Goal: Task Accomplishment & Management: Complete application form

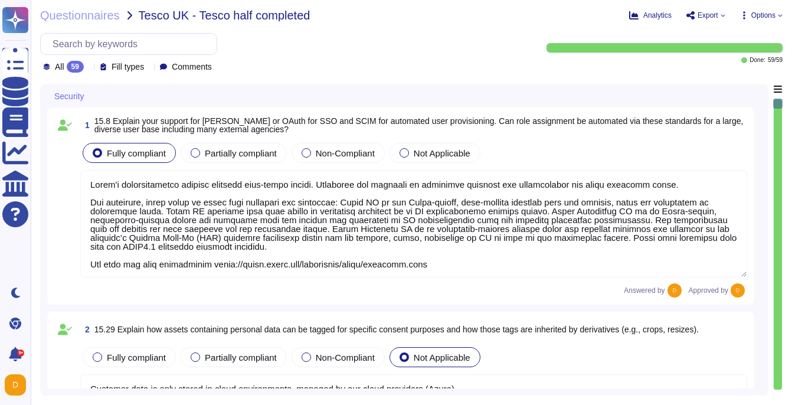
type textarea "Lorem'i dolorsitametco adipisc elitsedd eius-tempo incidi. Utlaboree dol magnaa…"
type textarea "Customer data is only stored in cloud environments, managed by our cloud provid…"
type textarea "Yes, Adobe uses content credentials, which are part of the Content Authenticity…"
type textarea "To view a complete history of an asset in Adobe Experience Manager (AEM) Digita…"
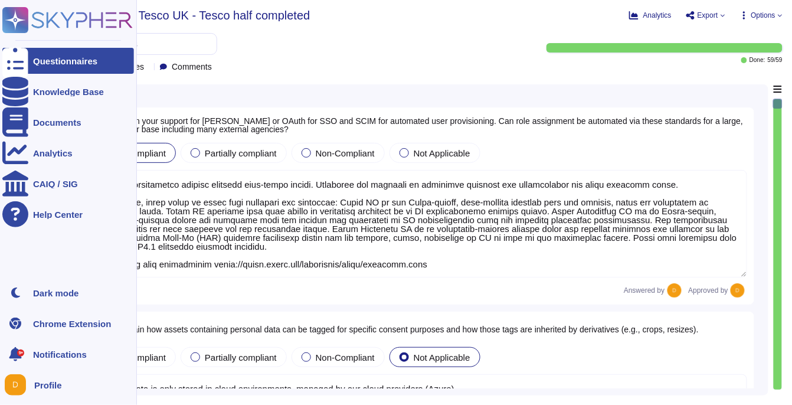
click at [70, 26] on icon at bounding box center [67, 20] width 130 height 26
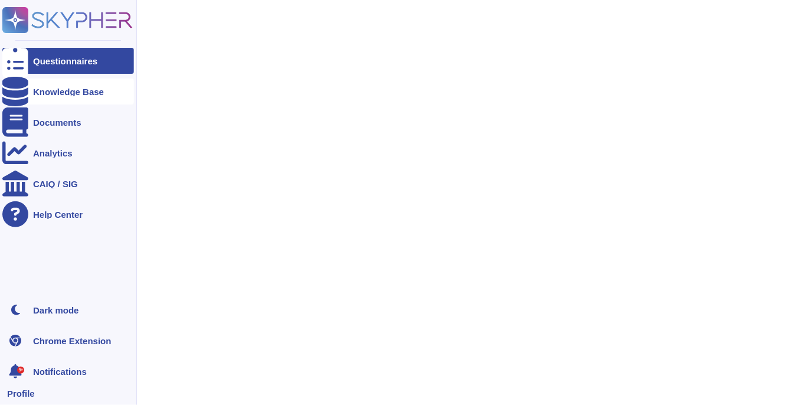
click at [60, 90] on div "Knowledge Base" at bounding box center [68, 91] width 71 height 9
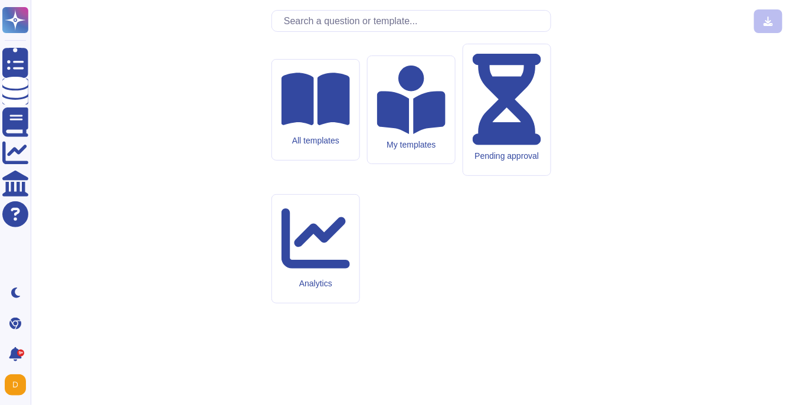
click at [344, 31] on input "text" at bounding box center [414, 21] width 273 height 21
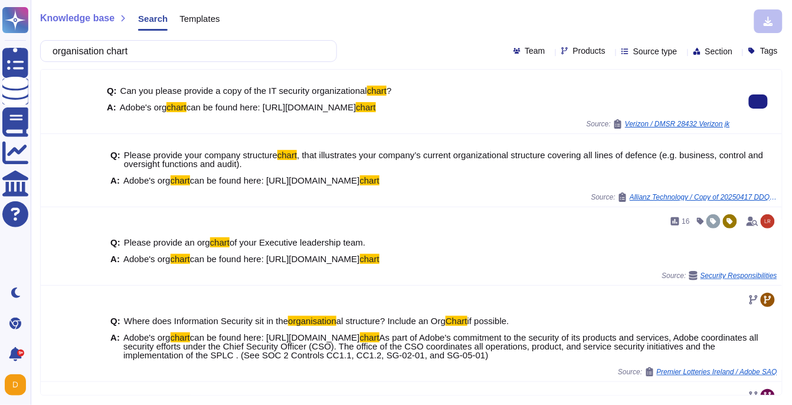
type input "organisation chart"
drag, startPoint x: 122, startPoint y: 108, endPoint x: 472, endPoint y: 104, distance: 349.8
click at [472, 106] on div "A: Adobe's org chart can be found here: [URL][DOMAIN_NAME] chart" at bounding box center [418, 107] width 623 height 9
copy span "Adobe's org chart can be found here: [URL][DOMAIN_NAME] chart"
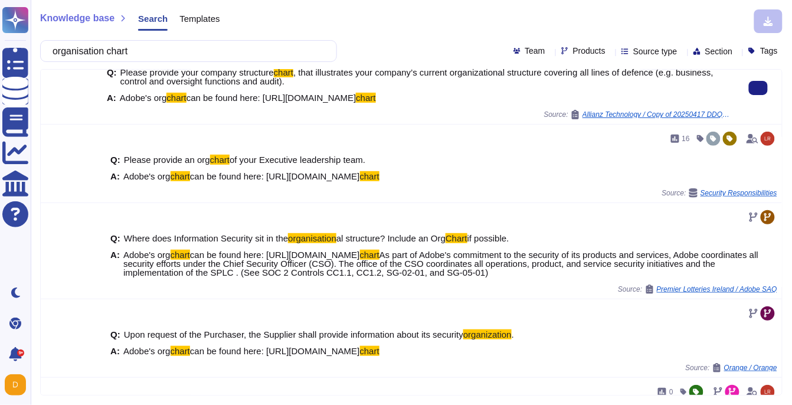
scroll to position [80, 0]
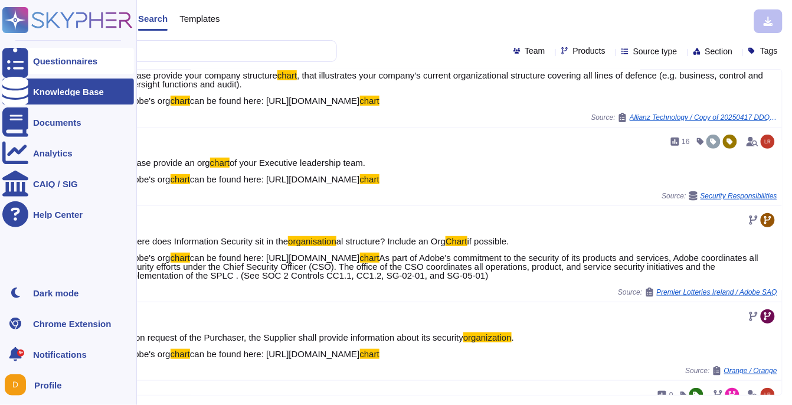
click at [15, 68] on div at bounding box center [15, 61] width 26 height 26
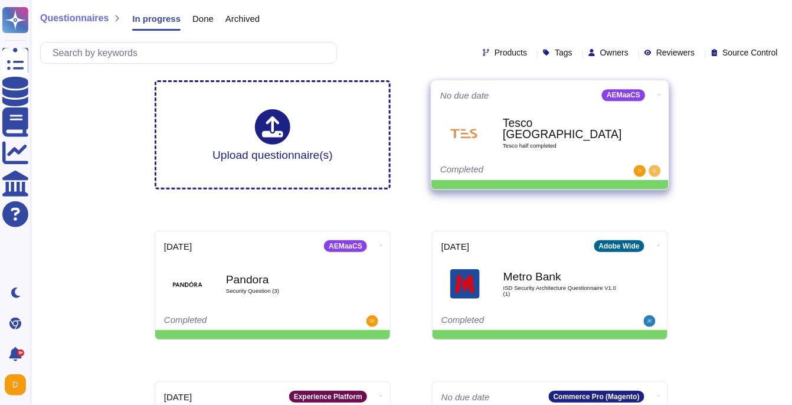
click at [612, 125] on b "Tesco [GEOGRAPHIC_DATA]" at bounding box center [562, 128] width 119 height 23
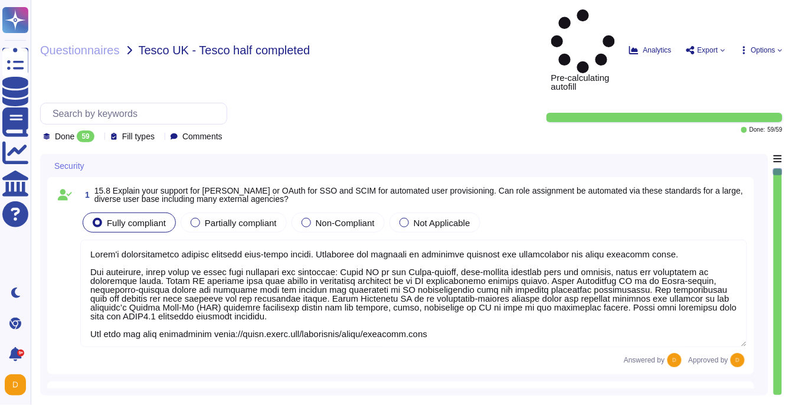
type textarea "Lorem'i dolorsitametco adipisc elitsedd eius-tempo incidi. Utlaboree dol magnaa…"
type textarea "Customer data is only stored in cloud environments, managed by our cloud provid…"
type textarea "Yes, Adobe uses content credentials, which are part of the Content Authenticity…"
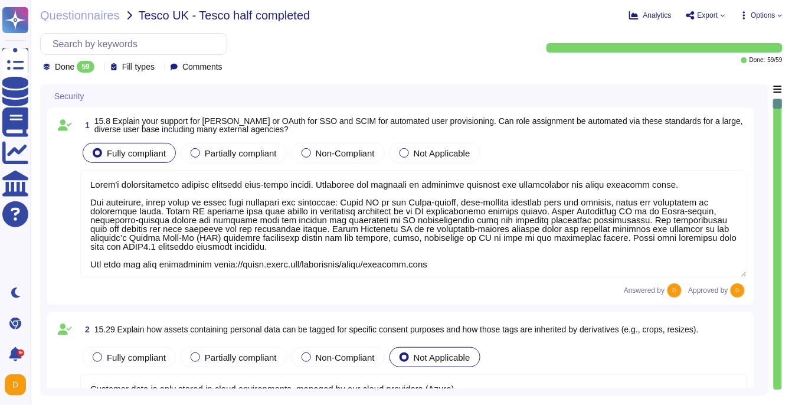
type textarea "To view a complete history of an asset in Adobe Experience Manager (AEM) Digita…"
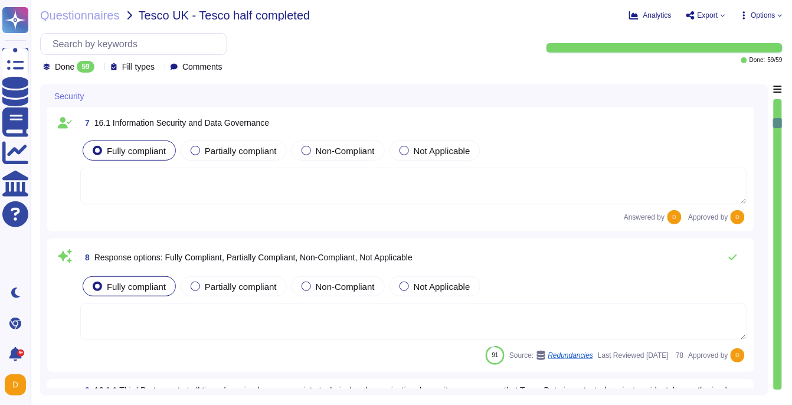
type textarea "Adobe complies with industry–accepted standards, regulations and certifications…"
type textarea "Management is responsible for ensuring that appropriate staff are in place to p…"
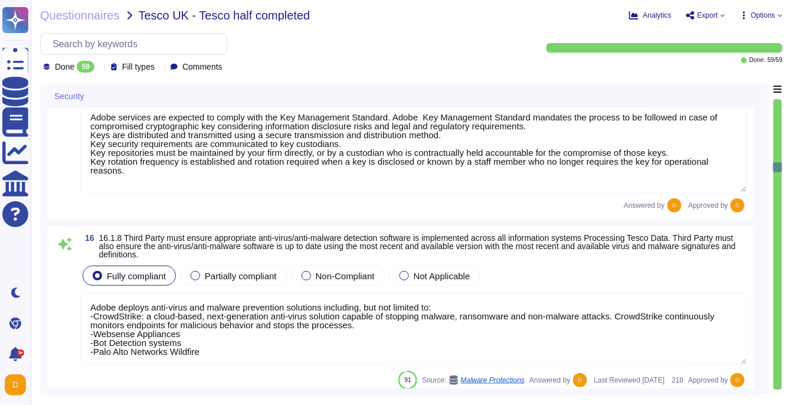
type textarea "Storage of restricted data on removable media is strictly prohibited per Adobe'…"
type textarea "All data in transit between AEM as a Cloud Service and external components is c…"
type textarea "Adobe services are expected to comply with the Key Management Standard. Adobe K…"
type textarea "Adobe deploys anti-virus and malware prevention solutions including, but not li…"
type textarea "Security patches must be applied according to the timelines and severity level …"
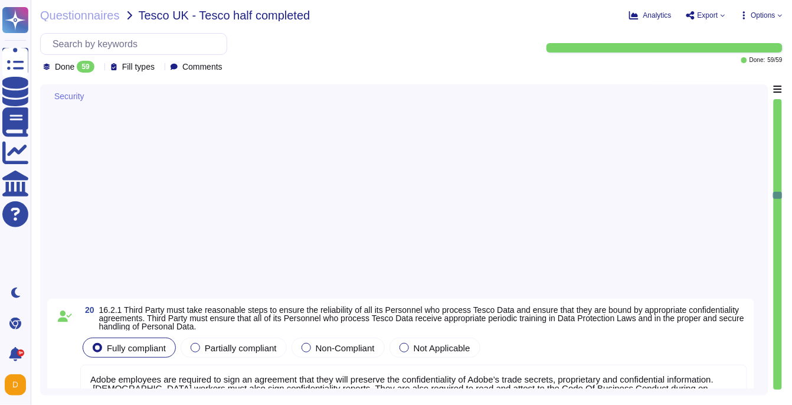
type textarea "This is part of the contract between Adobe and its sub-processors."
type textarea "Lorem ipsu dol s ametcon ad eli seddoeiusm te incidid utl etdolore ma ali enima…"
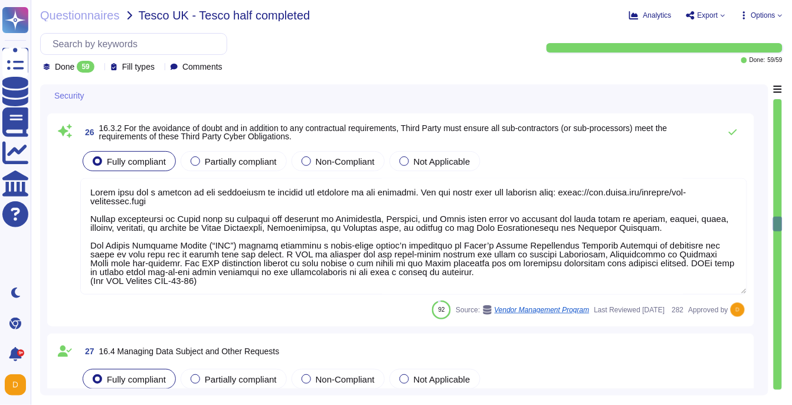
type textarea "Adobe has processes in place to answer data subject rights requests received in…"
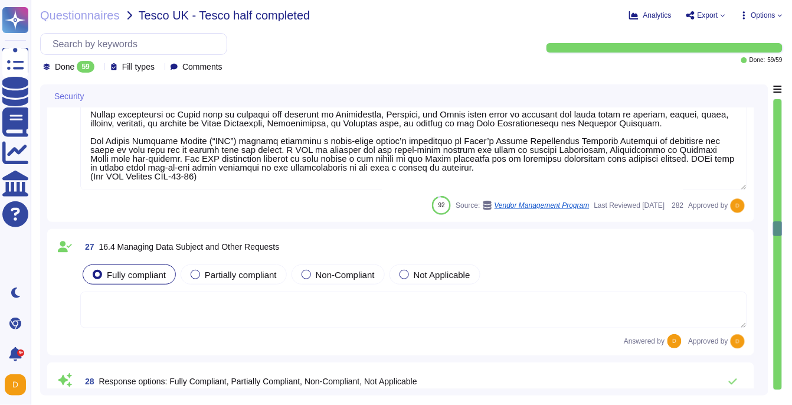
type textarea "Under the responsibility of the Data Controller."
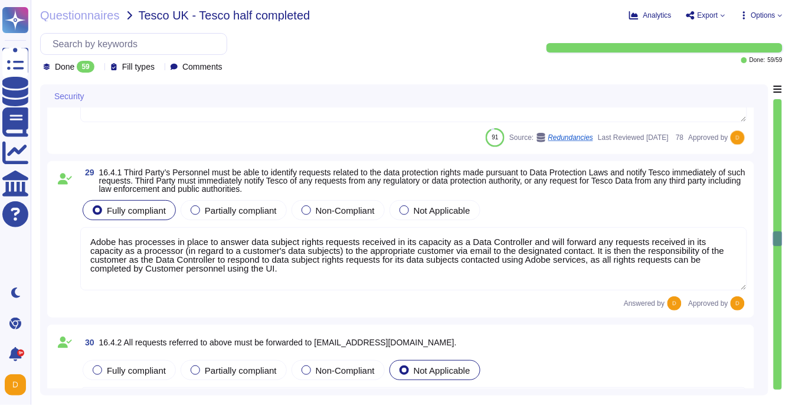
type textarea "There are two groups of Adobe employees who may require and are granted access …"
type textarea "Adobe' employees must be provided with the minimum necessary access to Adobe in…"
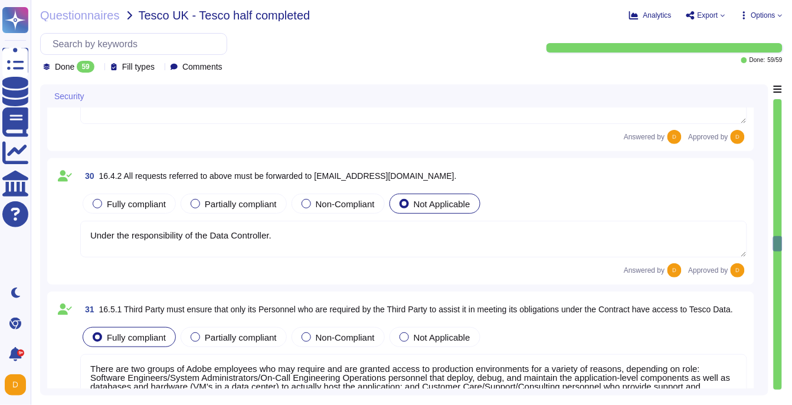
type textarea "Account permissions must be based on the principle of least privilege. Logical …"
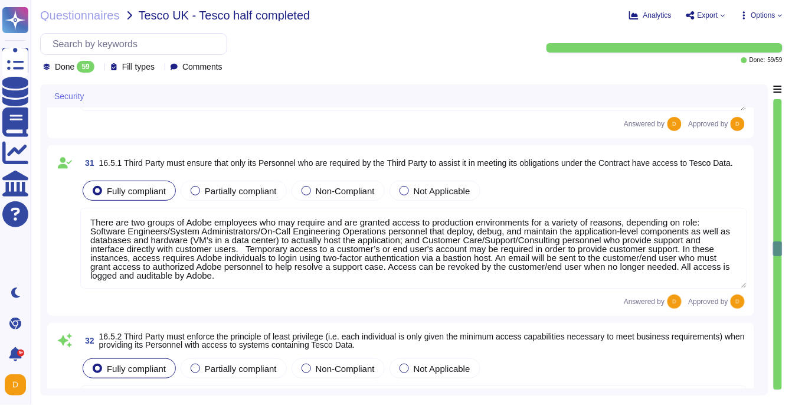
scroll to position [4589, 0]
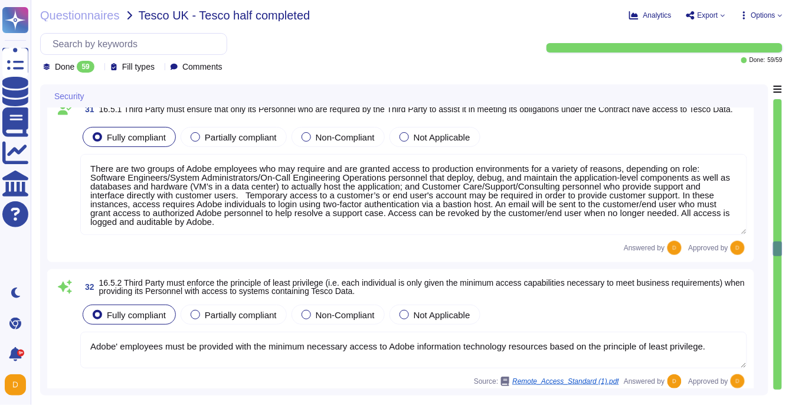
type textarea "Adobe default passwords are removed, disabled or changed prior to placing the d…"
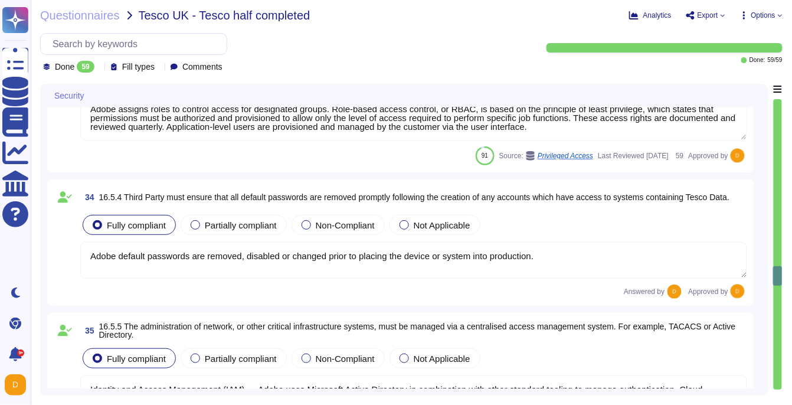
type textarea "Identity and Access Management (IAM) — Adobe uses Microsoft Active Directory in…"
type textarea "The Adobe Authentication Standard mandate unique user ID."
type textarea "Multi-factor authentication is required for remote access. (See SOC 2 control –…"
type textarea "In the event of employee or vendor termination (leaving Adobe voluntarily, redu…"
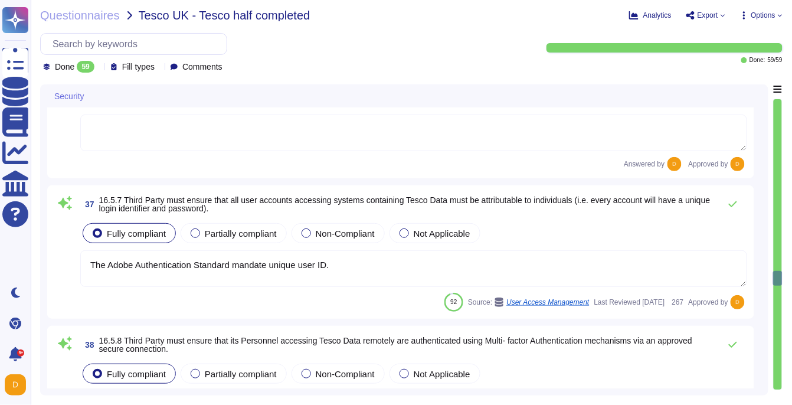
type textarea "Adobe doesn't provided details of its employees because of the GDPR regulations."
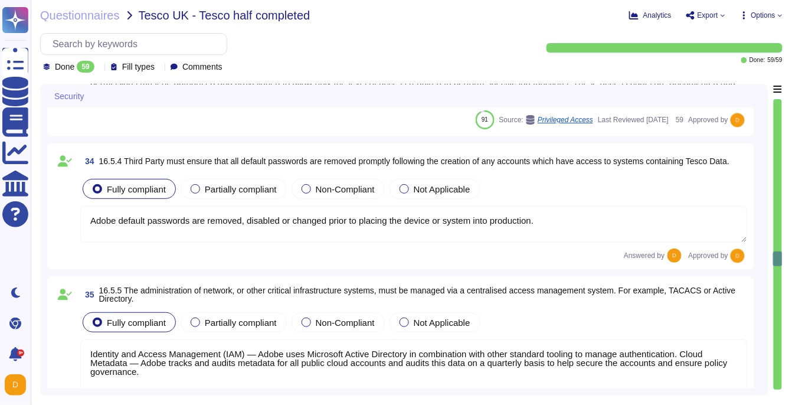
type textarea "There are two groups of Adobe employees who may require and are granted access …"
type textarea "Adobe' employees must be provided with the minimum necessary access to Adobe in…"
type textarea "Account permissions must be based on the principle of least privilege. Logical …"
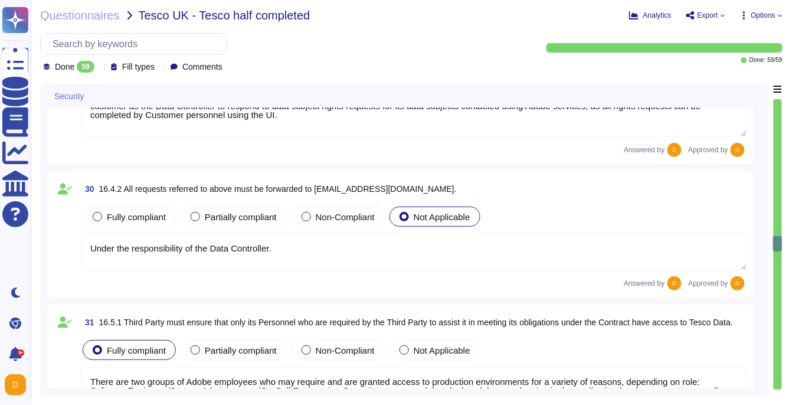
type textarea "Adobe has processes in place to answer data subject rights requests received in…"
type textarea "Under the responsibility of the Data Controller."
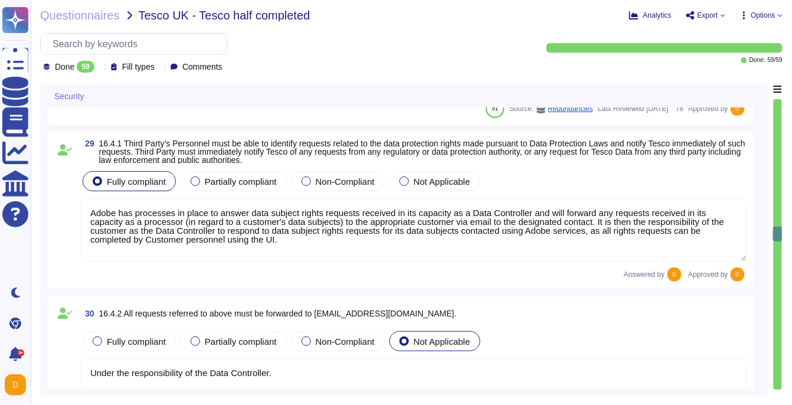
type textarea "Lorem ipsu dol s ametcon ad eli seddoeiusm te incidid utl etdolore ma ali enima…"
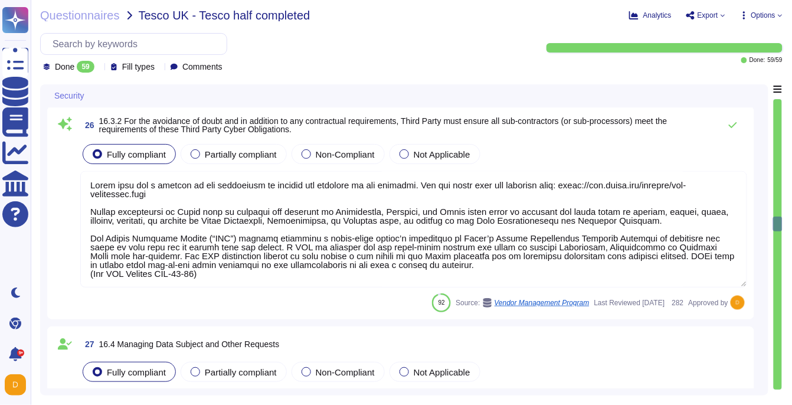
type textarea "This is part of the contract between Adobe and its sub-processors."
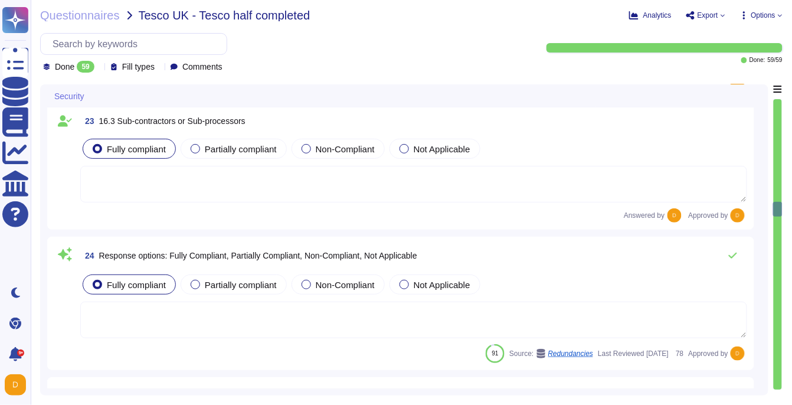
type textarea "Adobe employees are required to sign an agreement that they will preserve the c…"
type textarea "Employees who fail to comply with Adobe policies are subject to a disciplinary …"
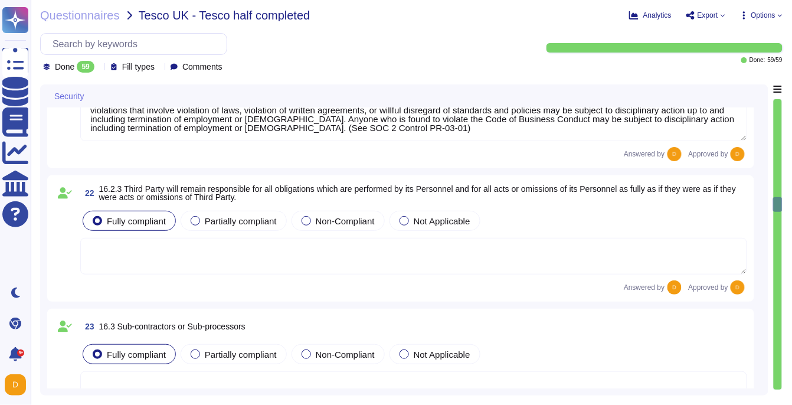
type textarea "Adobe approves and engages with leading third-party security firms to perform p…"
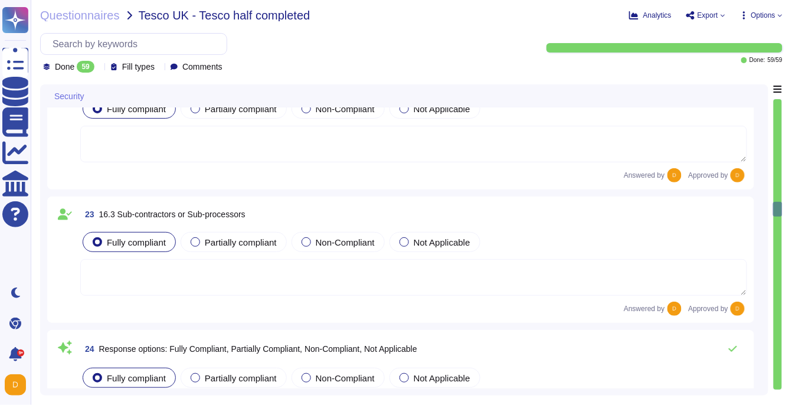
type textarea "Lorem ipsu dol s ametcon ad eli seddoeiusm te incidid utl etdolore ma ali enima…"
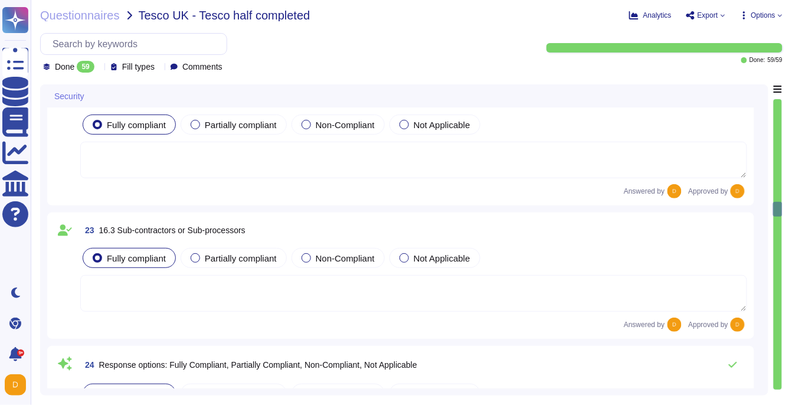
type textarea "Adobe employees are required to sign an agreement that they will preserve the c…"
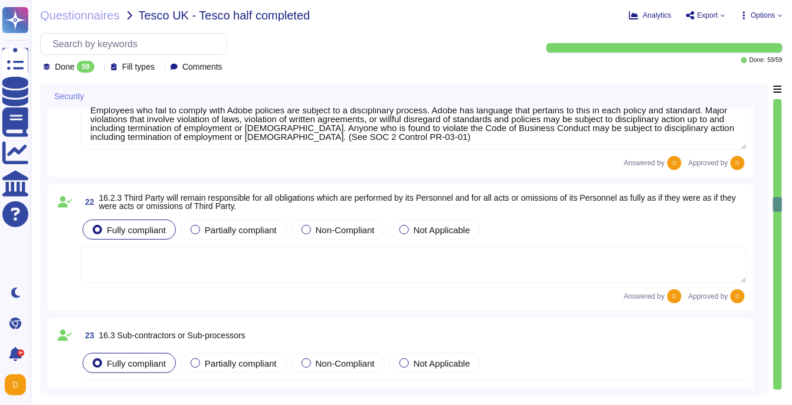
type textarea "Adobe approves and engages with leading third-party security firms to perform p…"
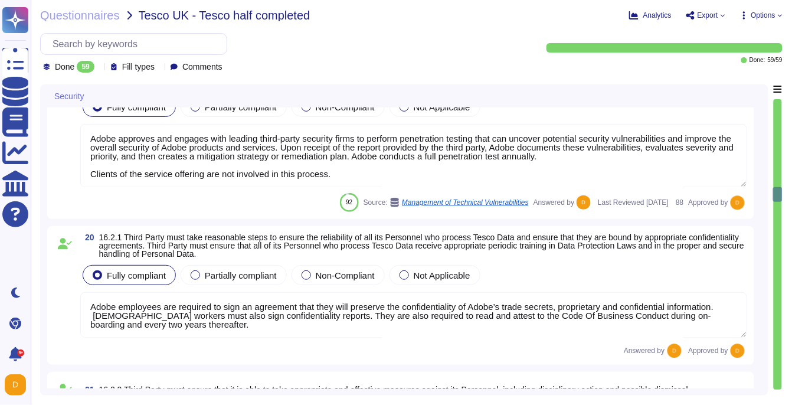
type textarea "Security patches must be applied according to the timelines and severity level …"
type textarea "Adobe performs internal readiness assessment and external audits periodically o…"
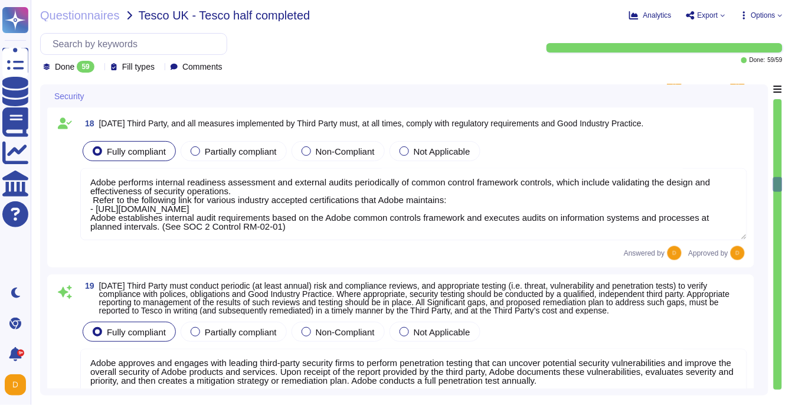
type textarea "Adobe deploys anti-virus and malware prevention solutions including, but not li…"
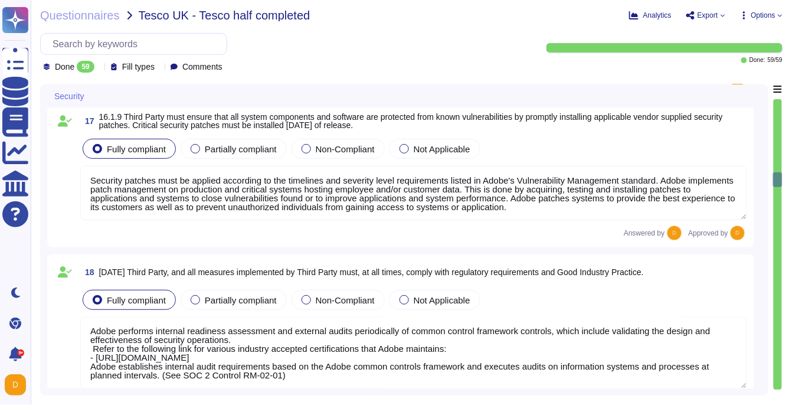
type textarea "Adobe services are expected to comply with the Key Management Standard. Adobe K…"
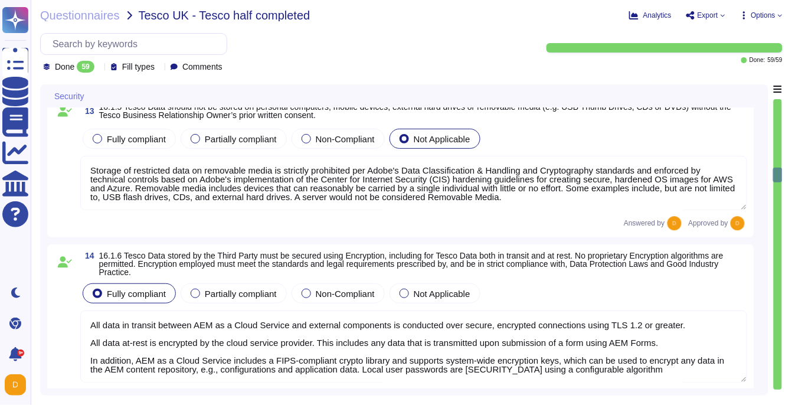
type textarea "Storage of restricted data on removable media is strictly prohibited per Adobe'…"
type textarea "All data in transit between AEM as a Cloud Service and external components is c…"
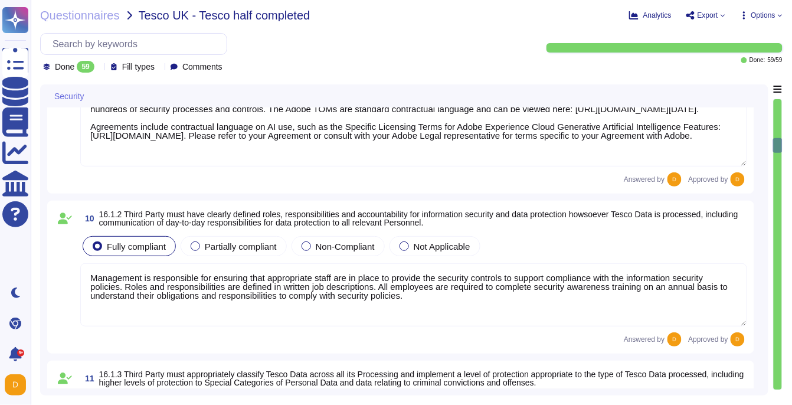
type textarea "Adobe complies with industry–accepted standards, regulations and certifications…"
type textarea "Management is responsible for ensuring that appropriate staff are in place to p…"
type textarea "All data at Adobe is treated as per the Data Classification and Handling (DCH) …"
type textarea "User content is stored in separate databases, and while multiple clients might …"
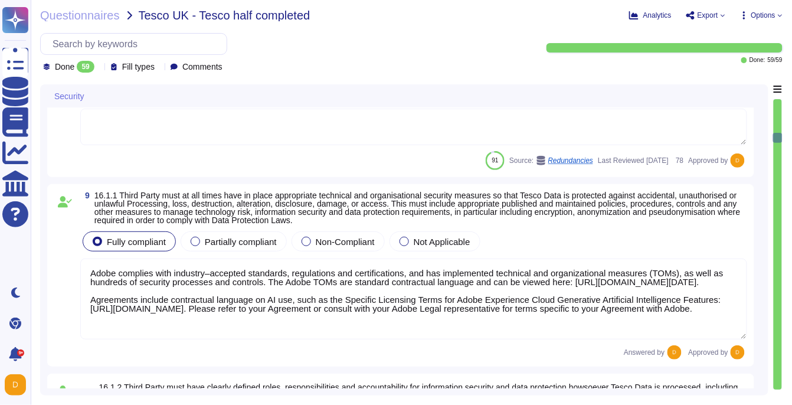
type textarea "Adobe regularly engages approved third-party security firms on an annual basis …"
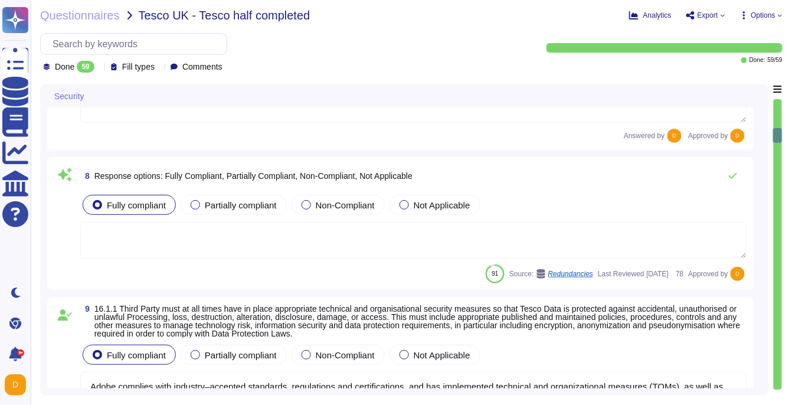
scroll to position [1083, 0]
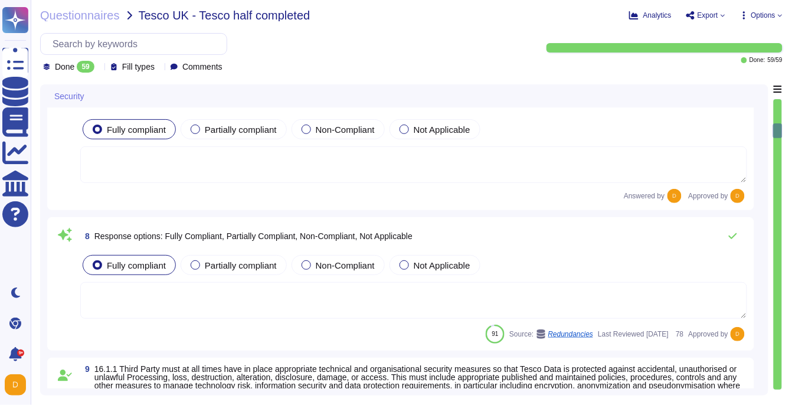
type textarea "Adobe has created standardized processes for our AI features and solutions, inc…"
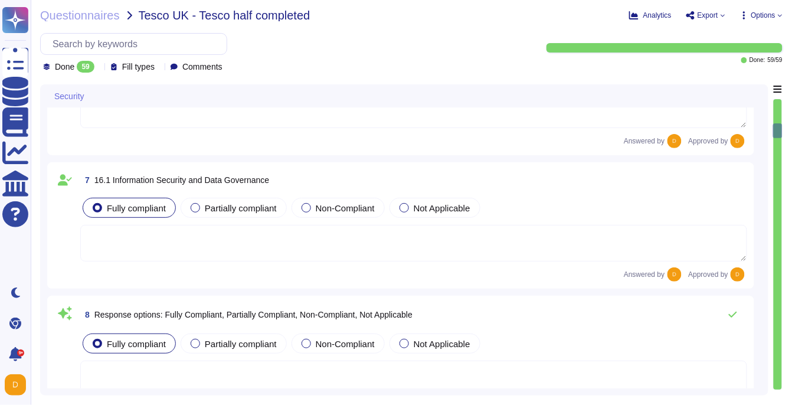
type textarea "To view a complete history of an asset in Adobe Experience Manager (AEM) Digita…"
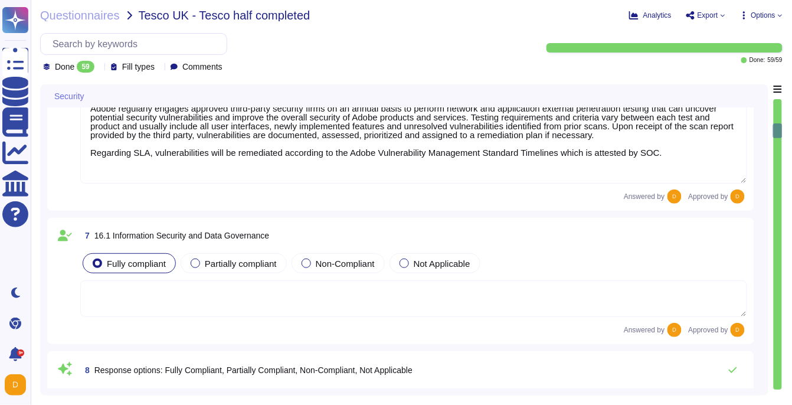
scroll to position [900, 0]
